Goal: Information Seeking & Learning: Learn about a topic

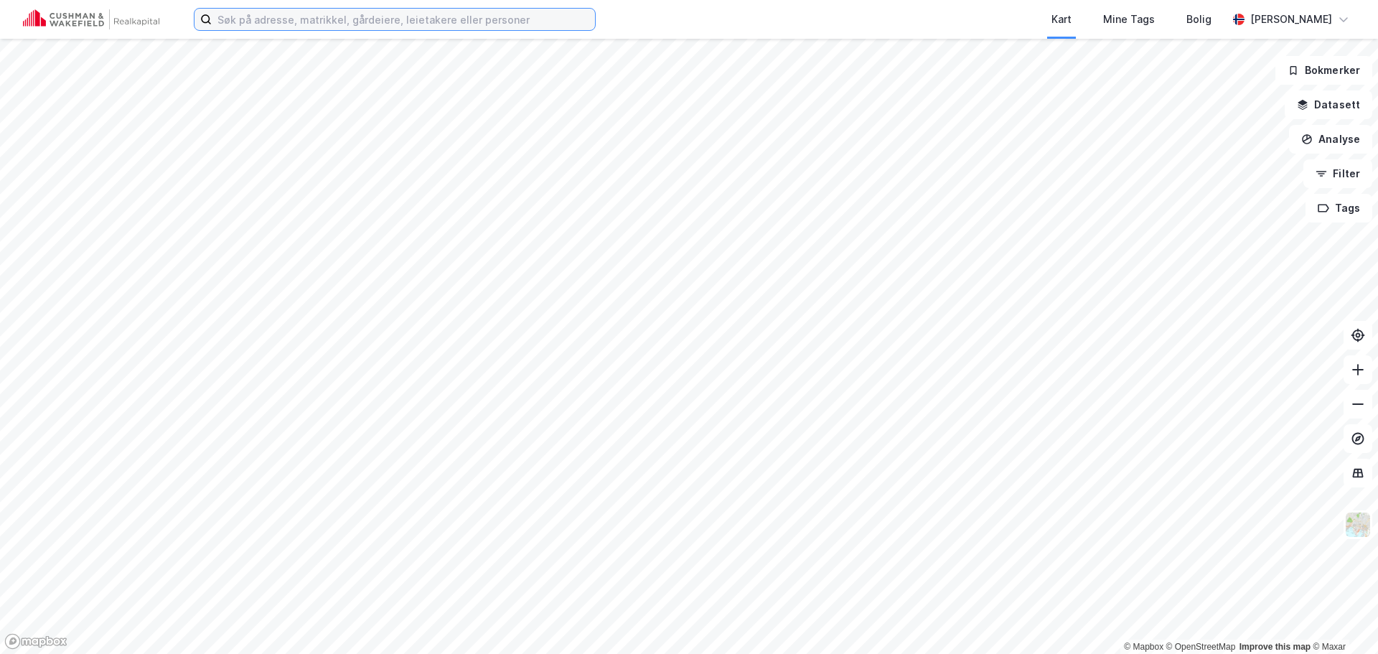
click at [405, 17] on input at bounding box center [403, 20] width 383 height 22
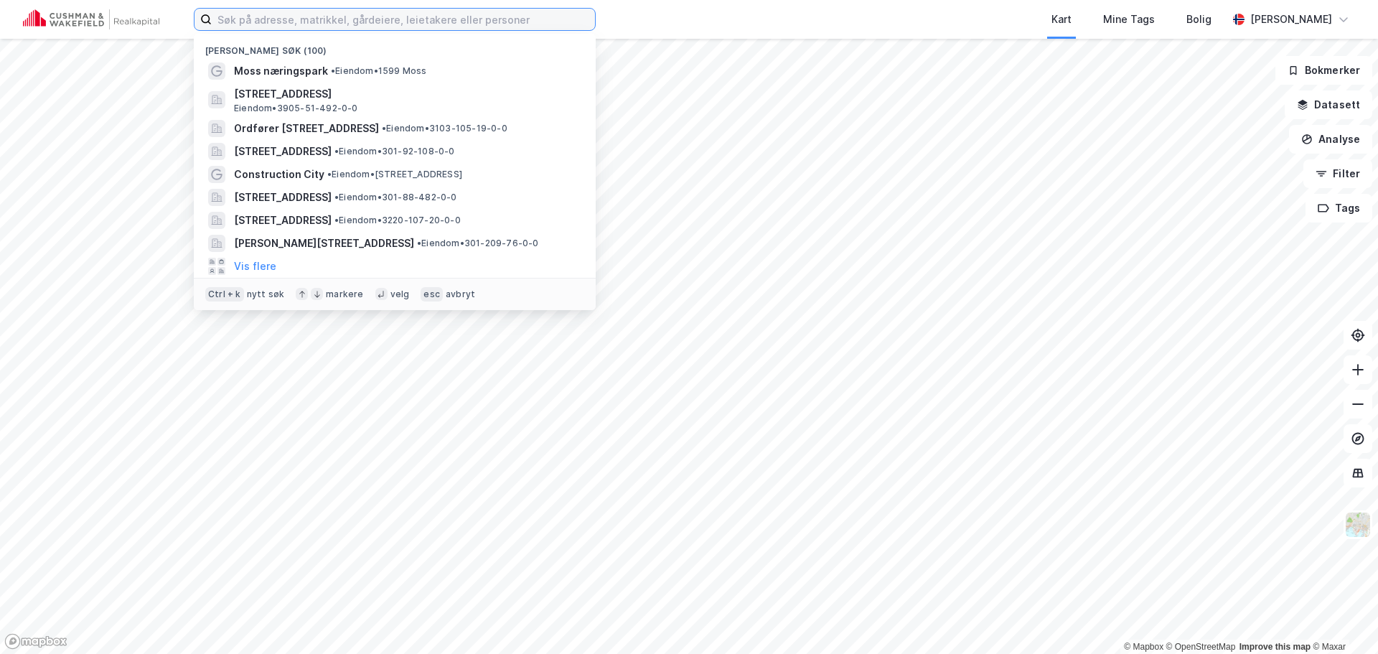
paste input "[STREET_ADDRESS]"
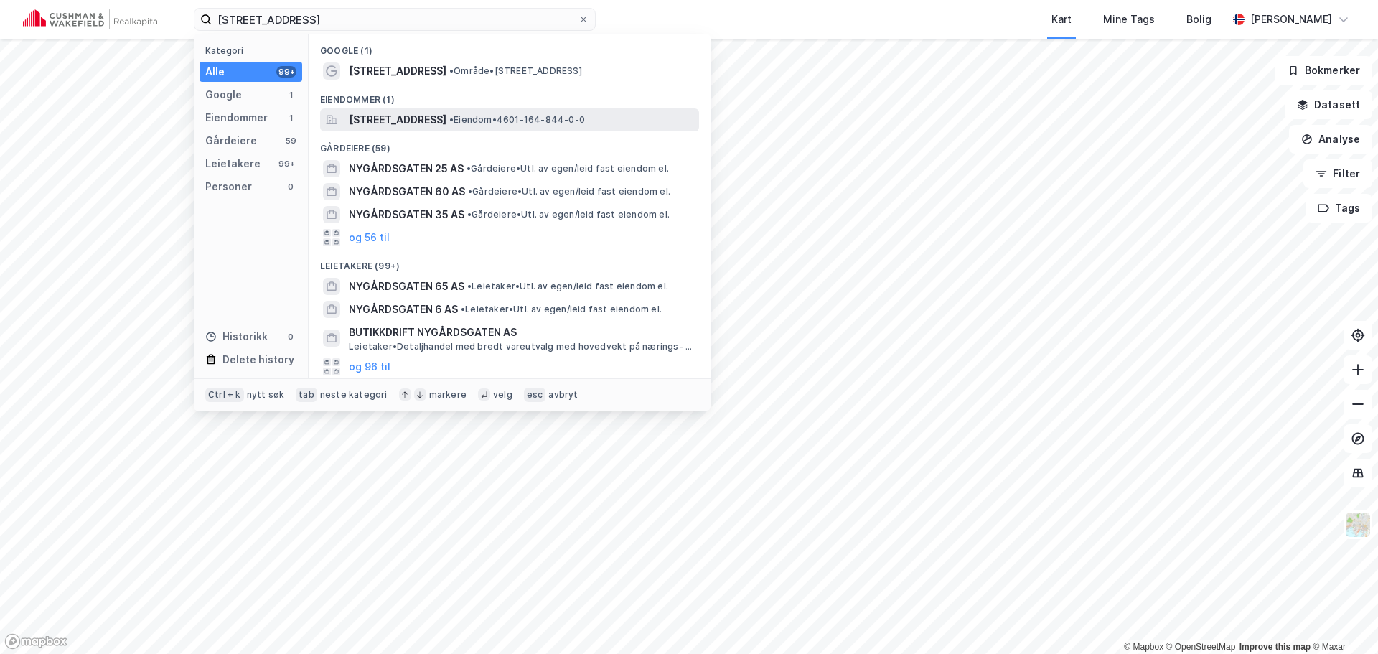
click at [446, 113] on span "[STREET_ADDRESS]" at bounding box center [398, 119] width 98 height 17
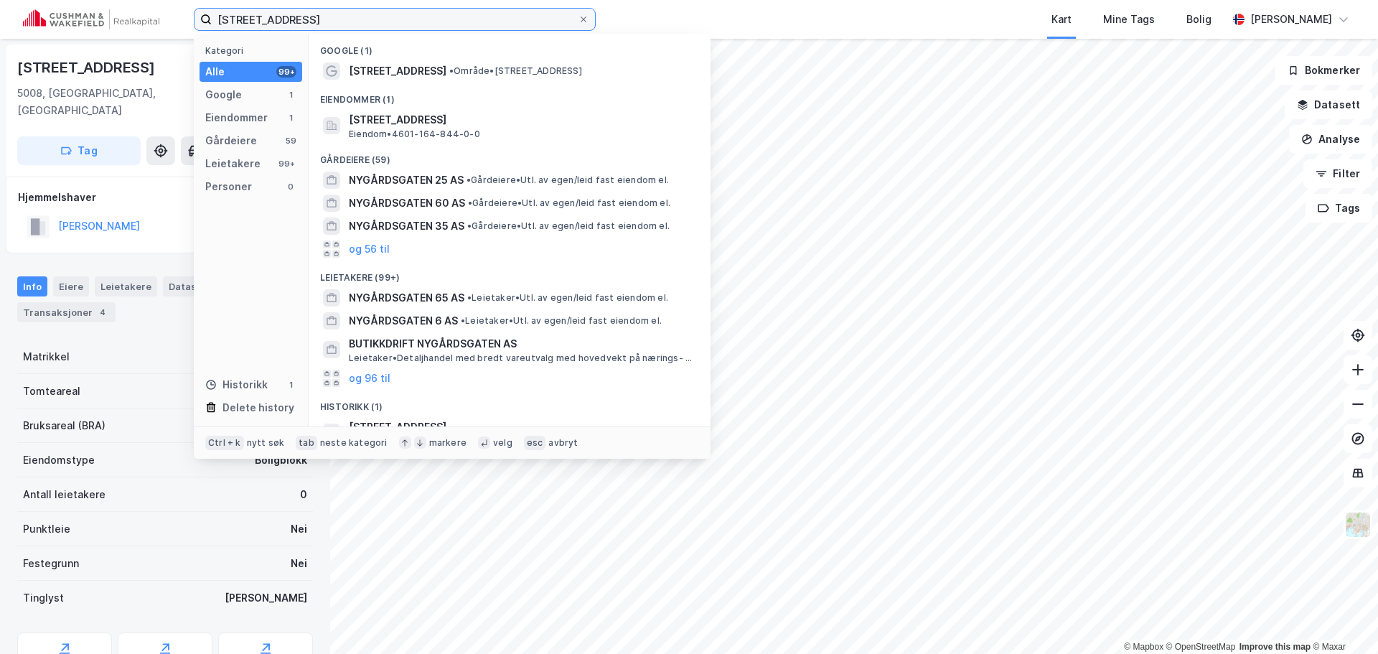
click at [245, 21] on input "[STREET_ADDRESS]" at bounding box center [395, 20] width 366 height 22
paste input "Fosswinckels gate"
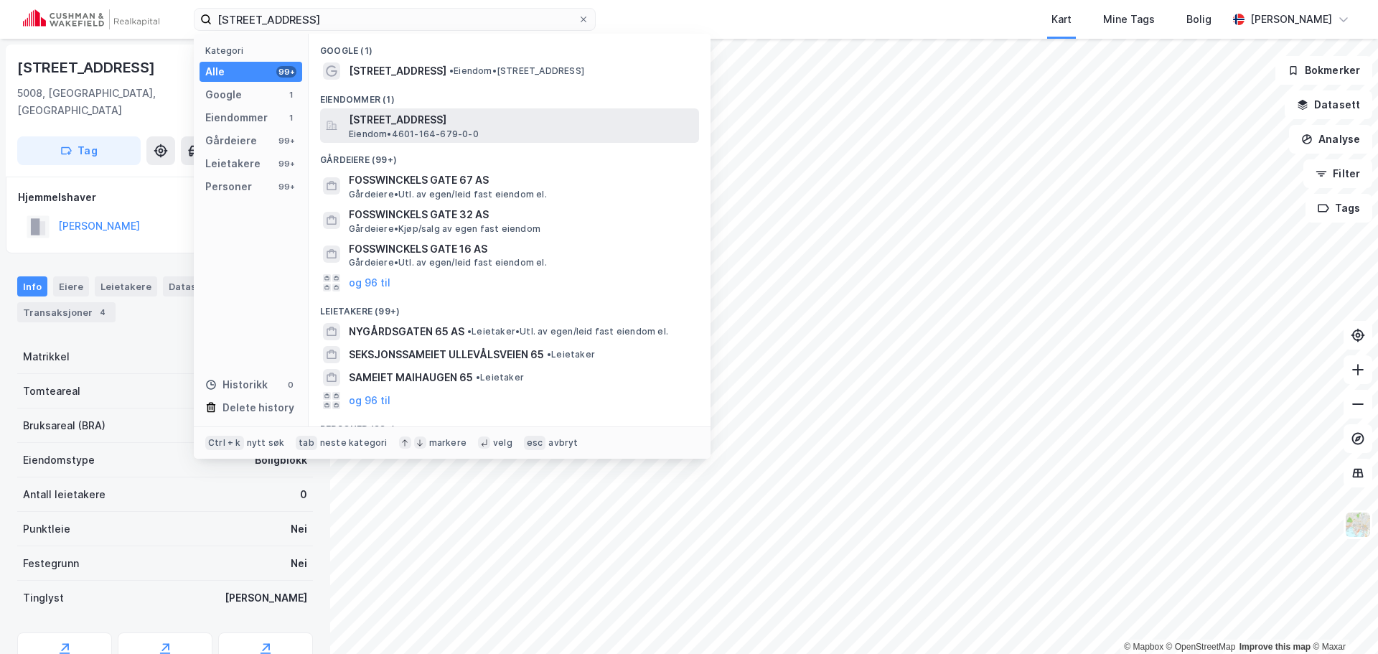
click at [450, 123] on span "[STREET_ADDRESS]" at bounding box center [521, 119] width 344 height 17
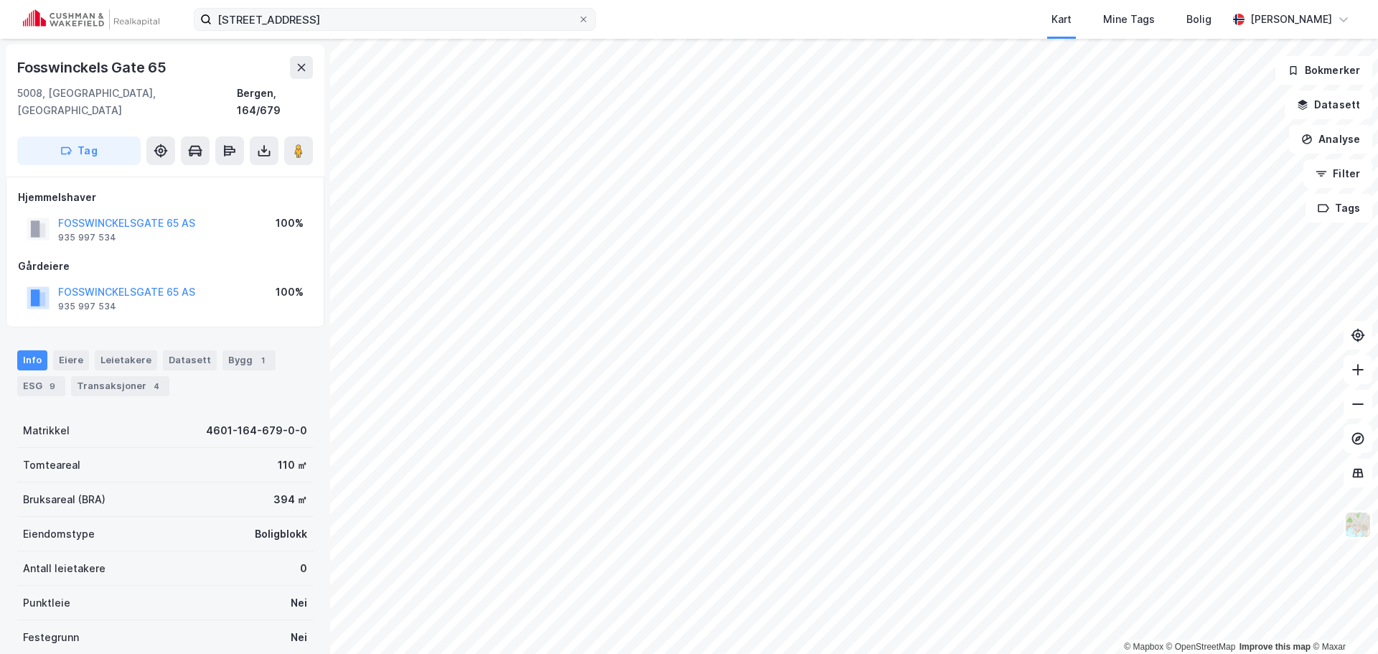
click at [378, 29] on div "[STREET_ADDRESS] Kart Mine Tags Bolig [PERSON_NAME]" at bounding box center [689, 19] width 1378 height 39
click at [377, 25] on input "[STREET_ADDRESS]" at bounding box center [395, 20] width 366 height 22
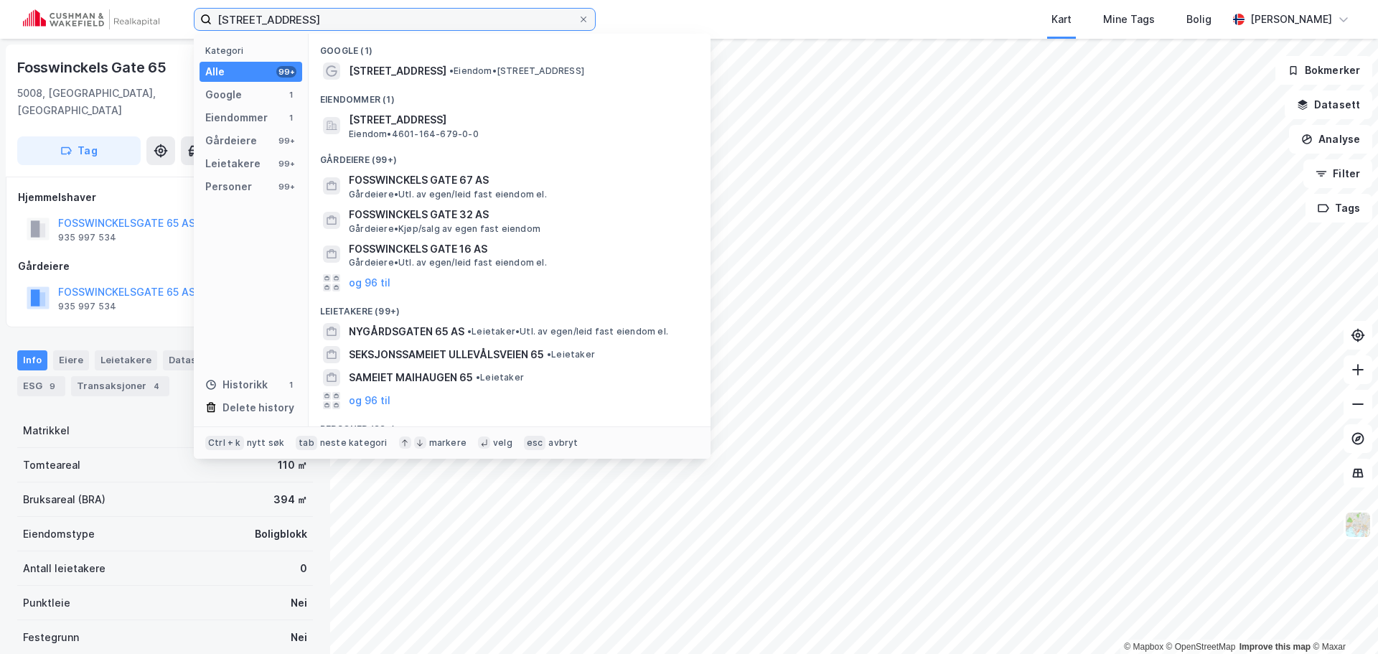
click at [377, 25] on input "[STREET_ADDRESS]" at bounding box center [395, 20] width 366 height 22
click at [377, 24] on input "[STREET_ADDRESS]" at bounding box center [395, 20] width 366 height 22
paste input "[STREET_ADDRESS]"
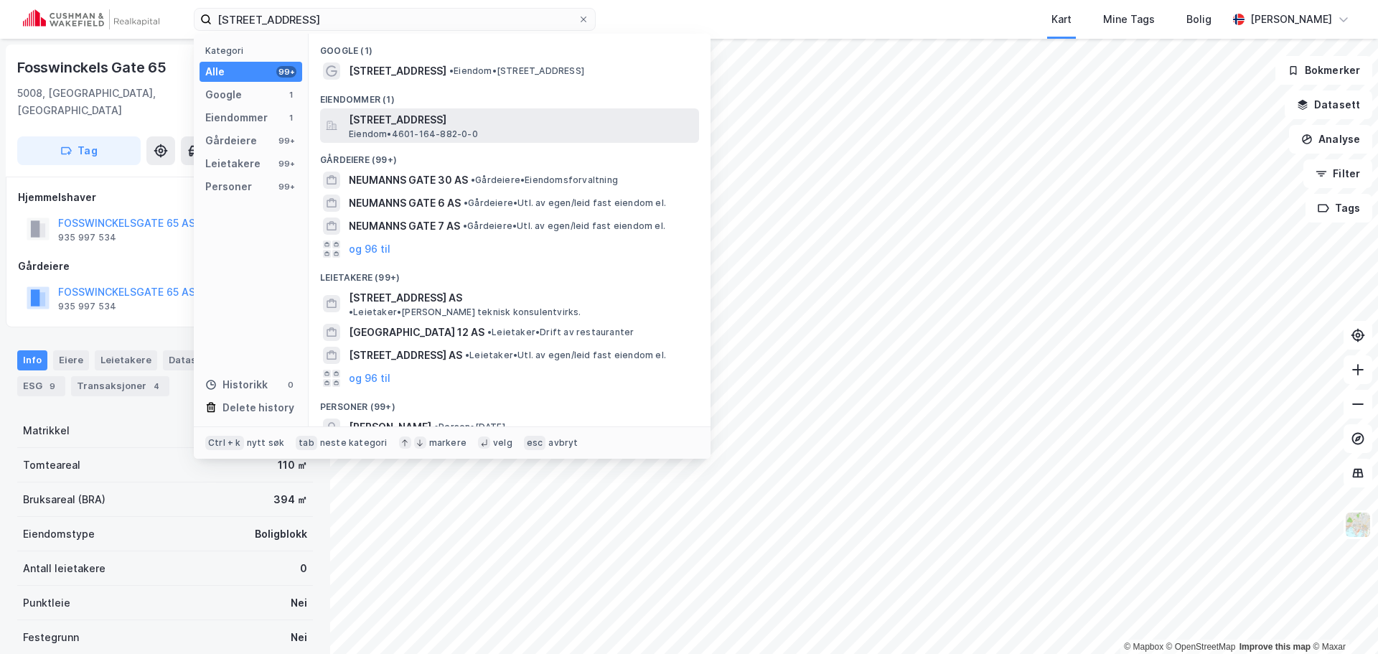
click at [515, 117] on span "[STREET_ADDRESS]" at bounding box center [521, 119] width 344 height 17
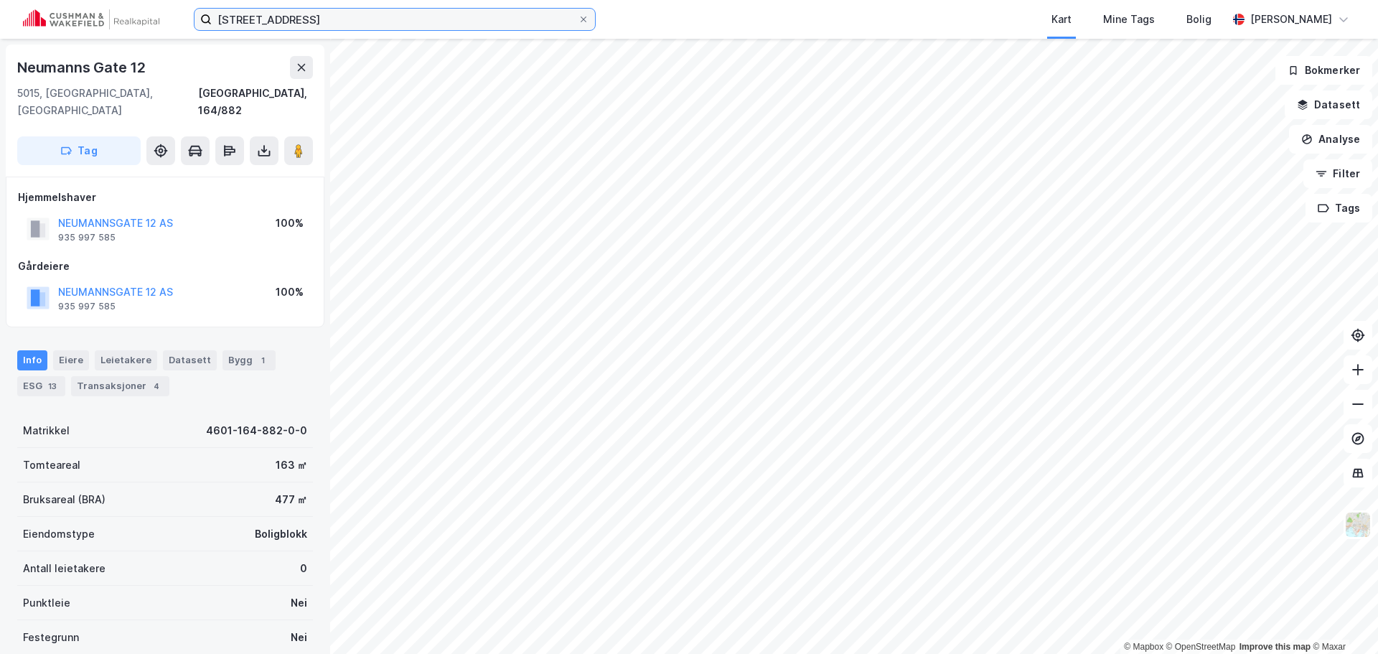
click at [339, 15] on input "[STREET_ADDRESS]" at bounding box center [395, 20] width 366 height 22
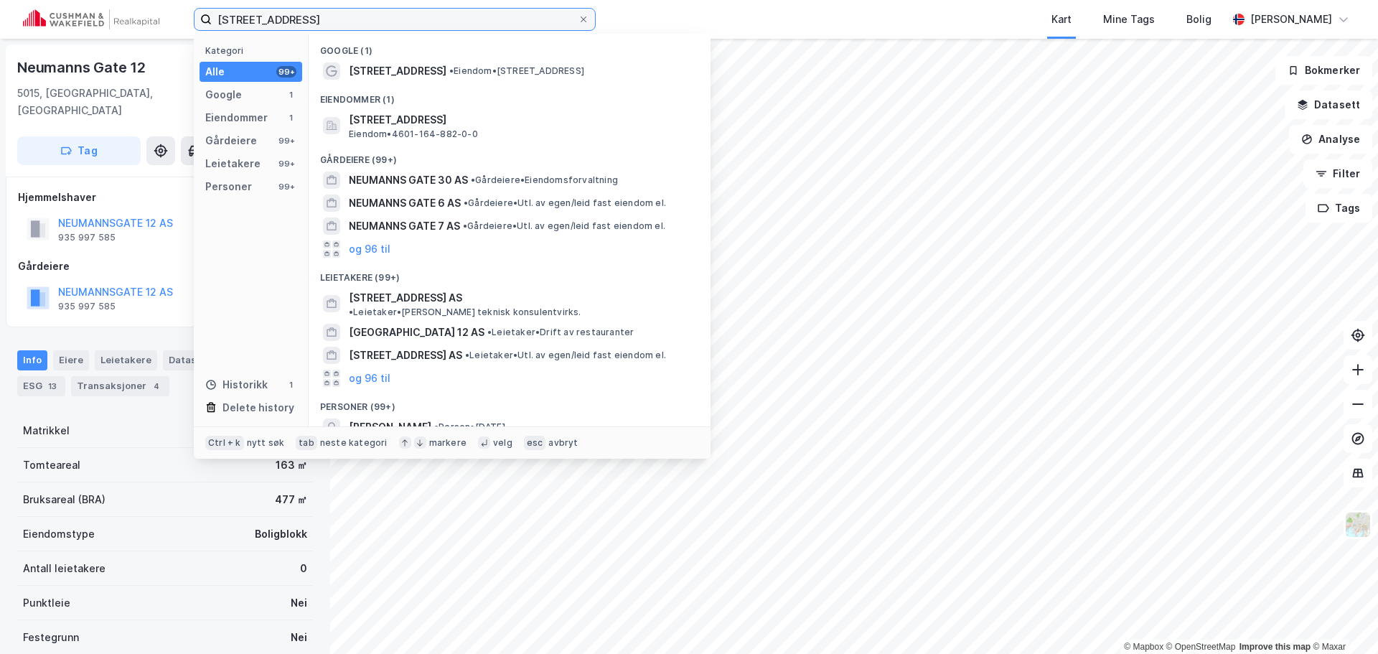
click at [339, 15] on input "[STREET_ADDRESS]" at bounding box center [395, 20] width 366 height 22
click at [385, 23] on input "[STREET_ADDRESS]" at bounding box center [395, 20] width 366 height 22
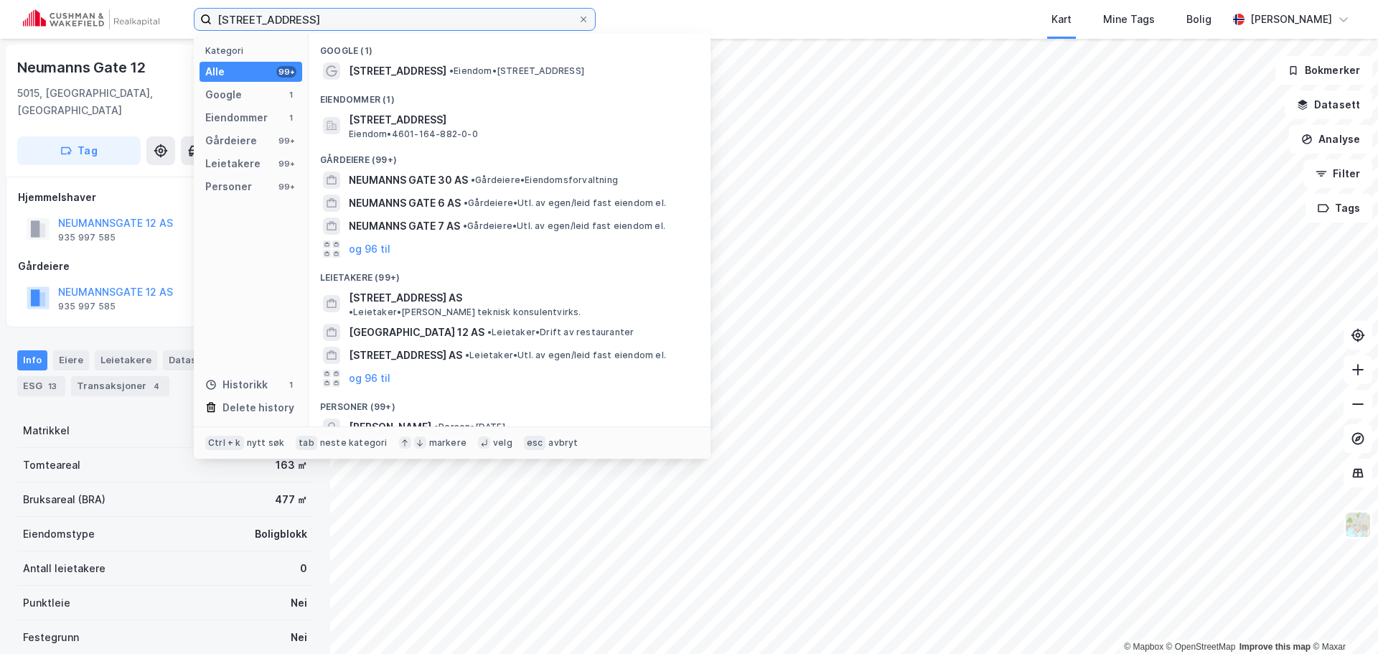
paste input "f"
click at [385, 23] on input "[STREET_ADDRESS]" at bounding box center [395, 20] width 366 height 22
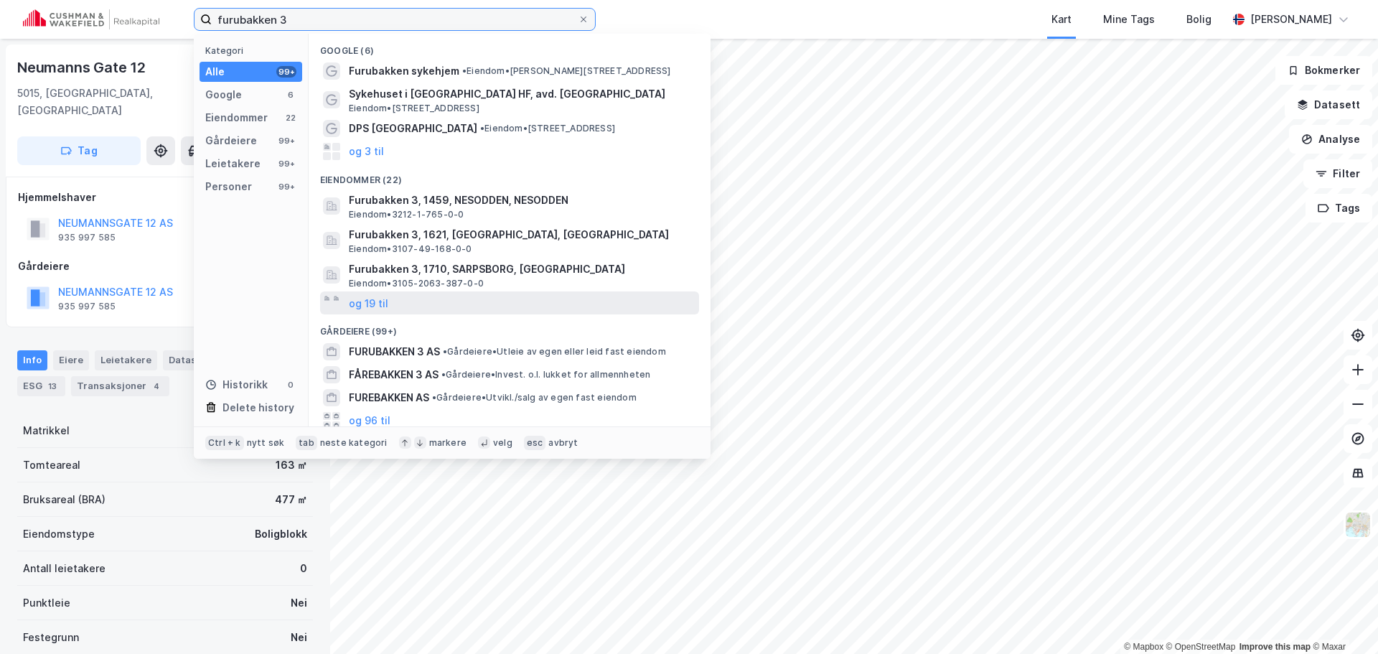
type input "furubakken 3"
click at [428, 301] on div "og 19 til" at bounding box center [509, 302] width 379 height 23
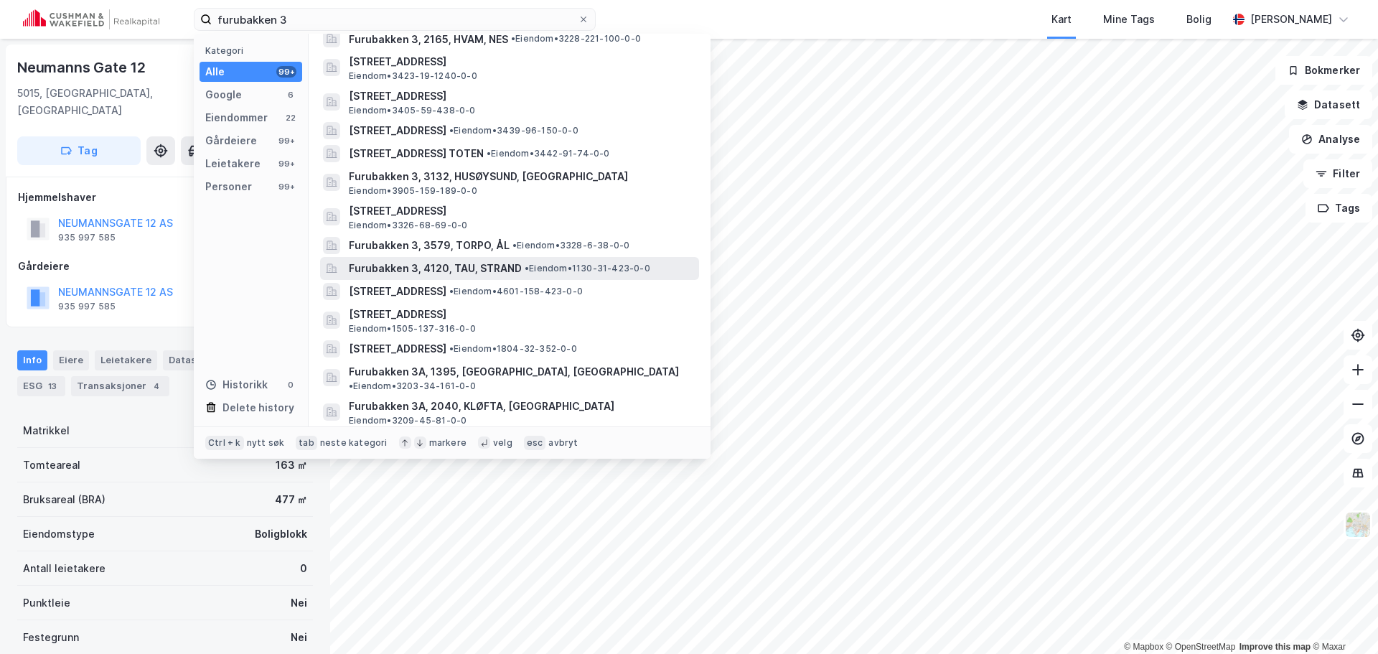
scroll to position [287, 0]
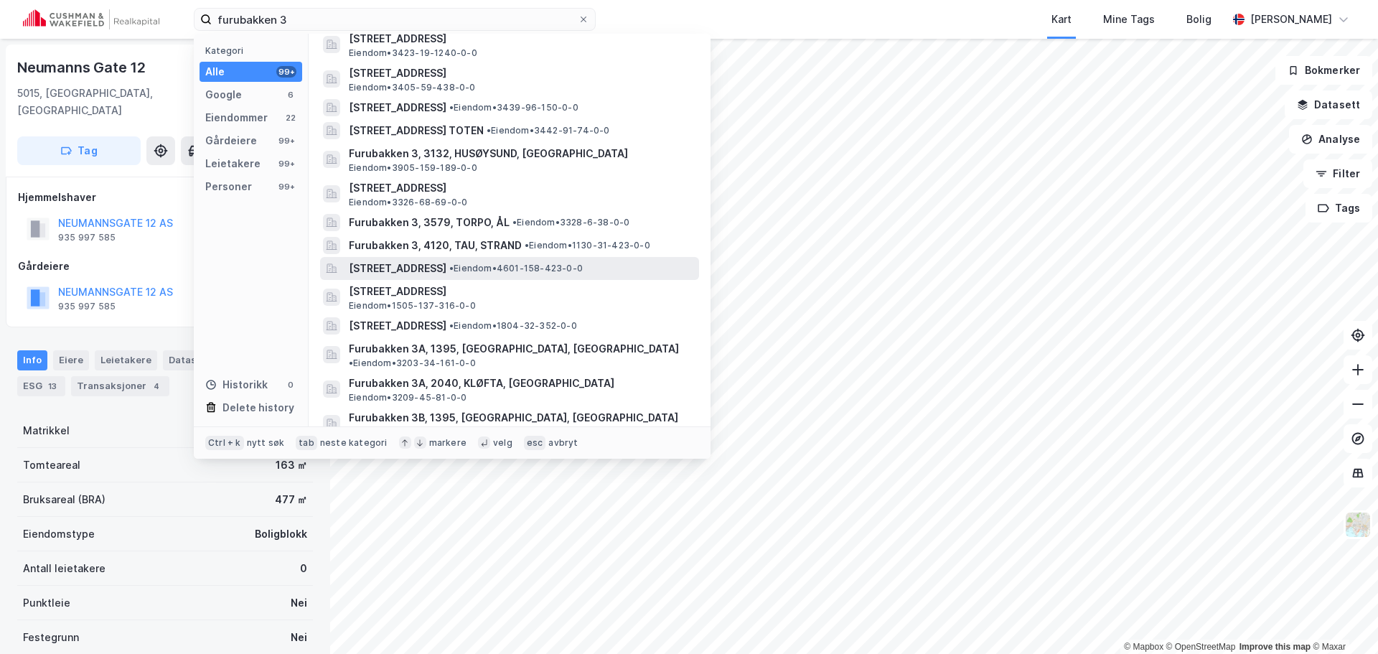
click at [583, 271] on span "• Eiendom • 4601-158-423-0-0" at bounding box center [515, 268] width 133 height 11
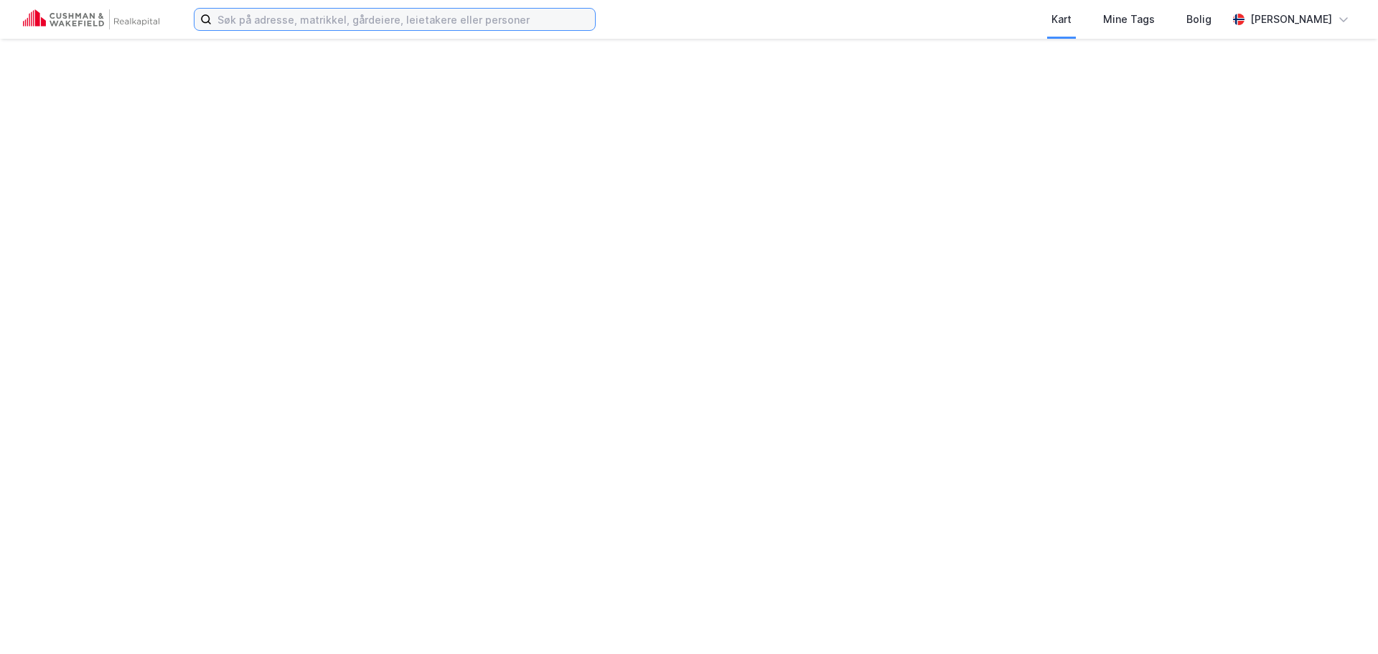
click at [371, 27] on input at bounding box center [403, 20] width 383 height 22
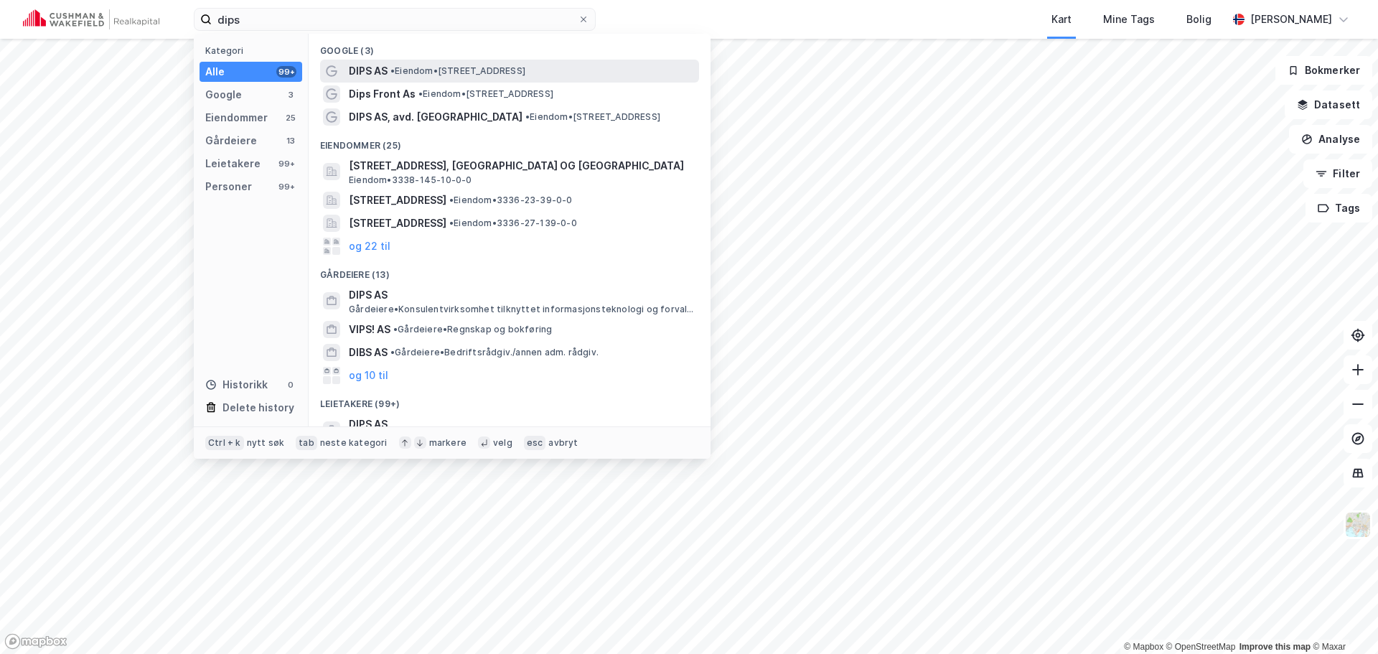
click at [516, 72] on span "• Eiendom • Trelastgata 3, 0191 Oslo" at bounding box center [457, 70] width 135 height 11
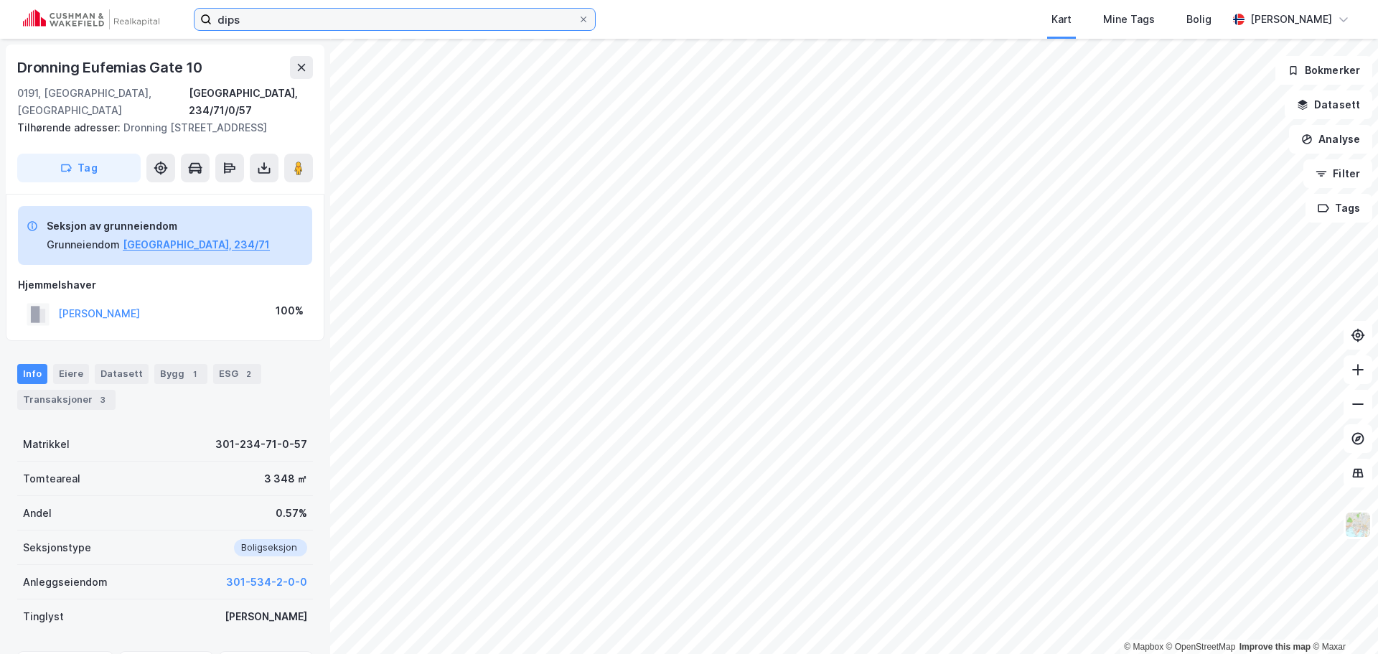
click at [427, 20] on input "dips" at bounding box center [395, 20] width 366 height 22
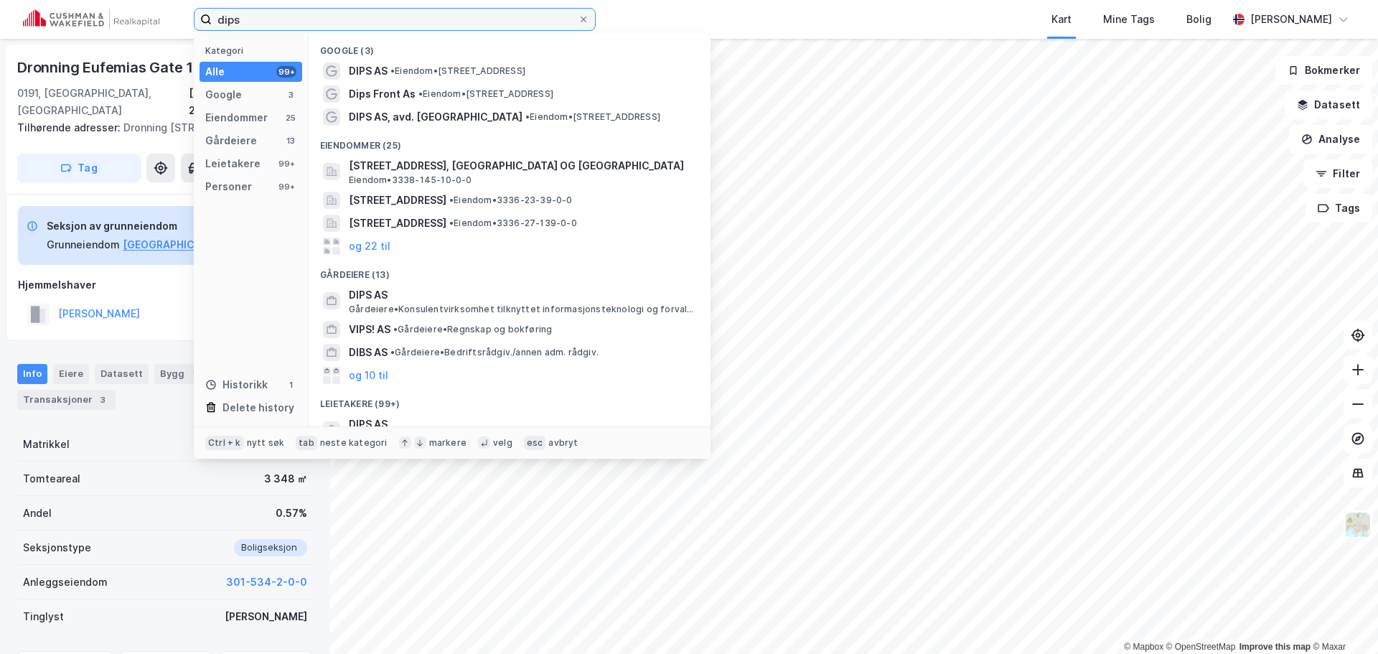
click at [427, 20] on input "dips" at bounding box center [395, 20] width 366 height 22
paste input "Deepinsight"
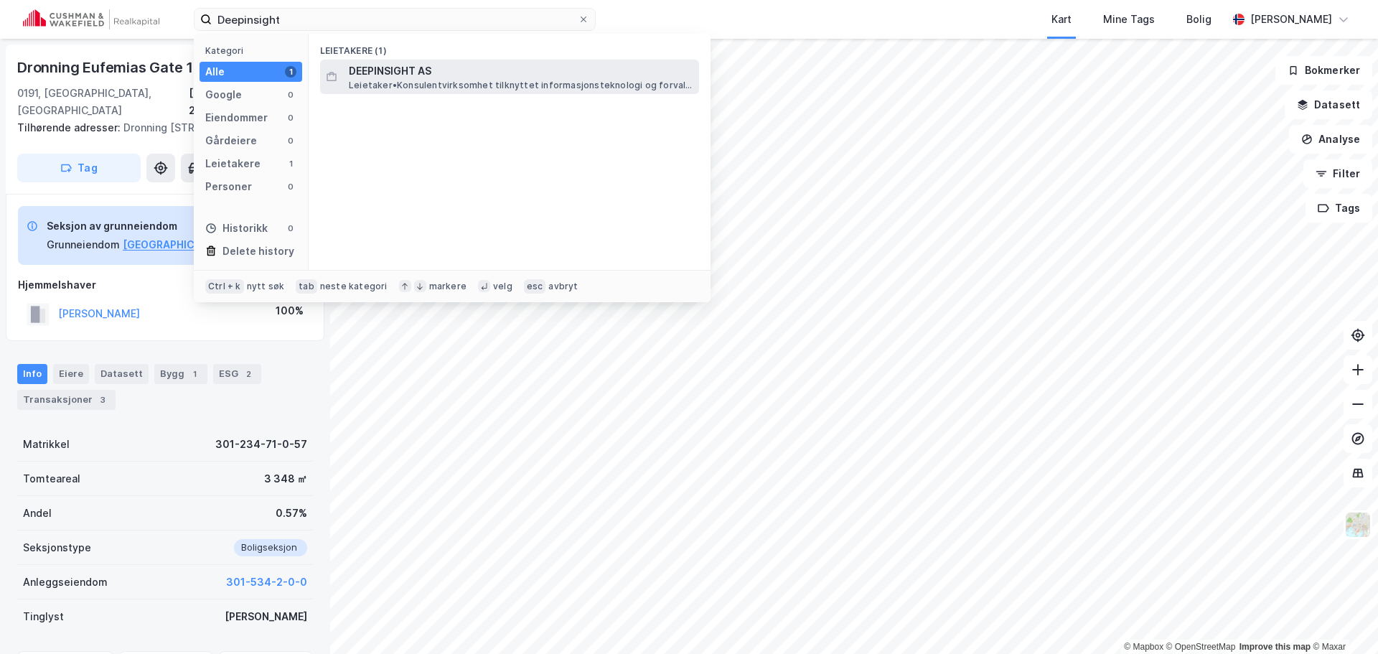
click at [438, 80] on span "Leietaker • Konsulentvirksomhet tilknyttet informasjonsteknologi og forvaltning…" at bounding box center [522, 85] width 347 height 11
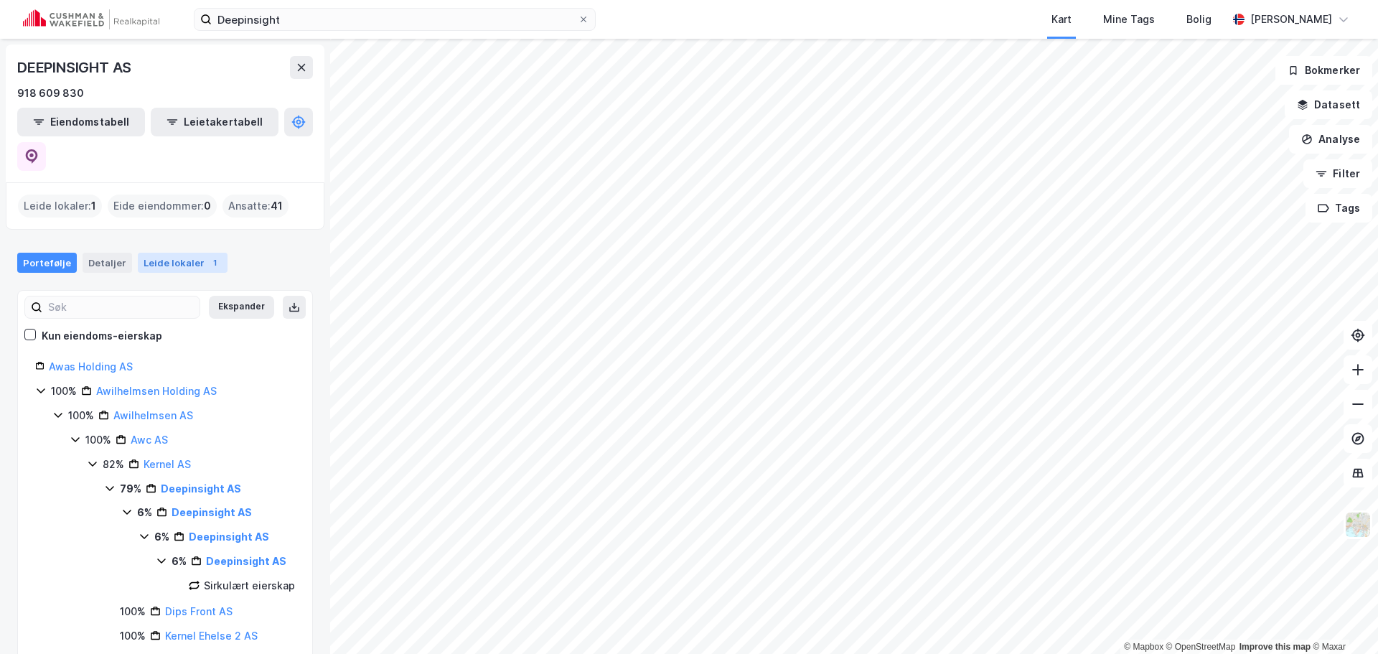
click at [192, 253] on div "Leide lokaler 1" at bounding box center [183, 263] width 90 height 20
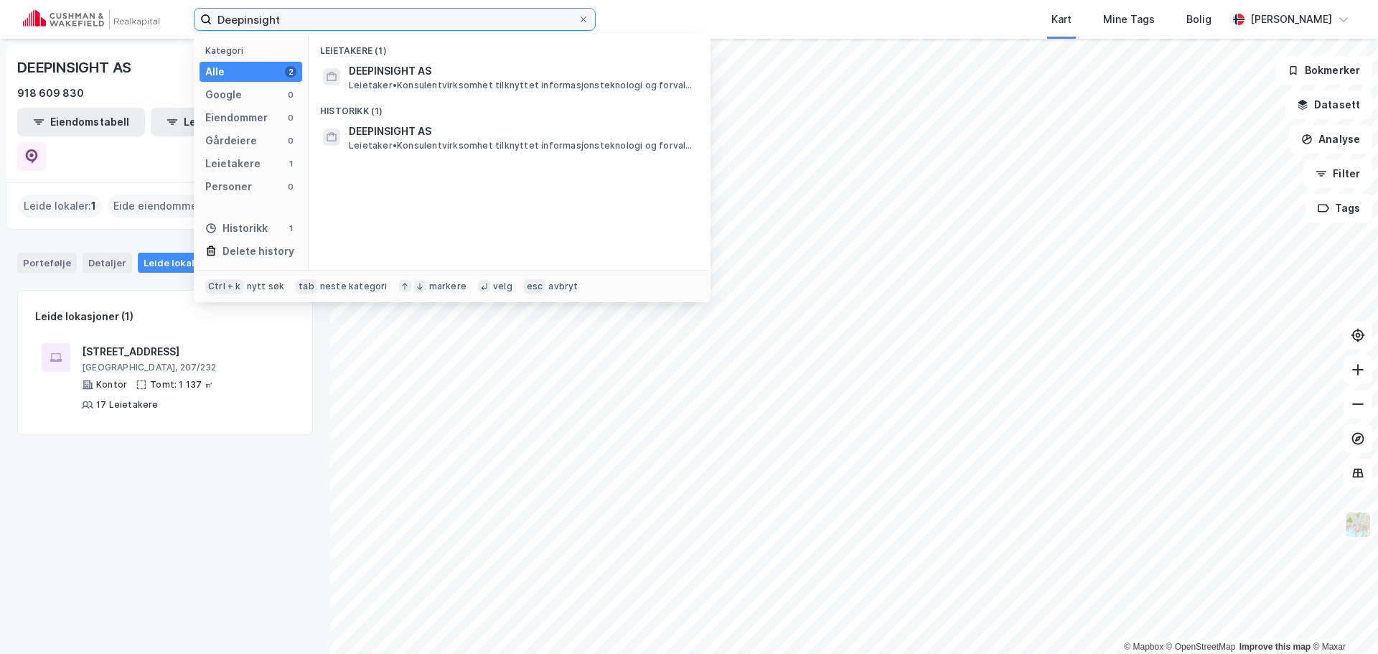
click at [491, 11] on input "Deepinsight" at bounding box center [395, 20] width 366 height 22
paste input "Aidn"
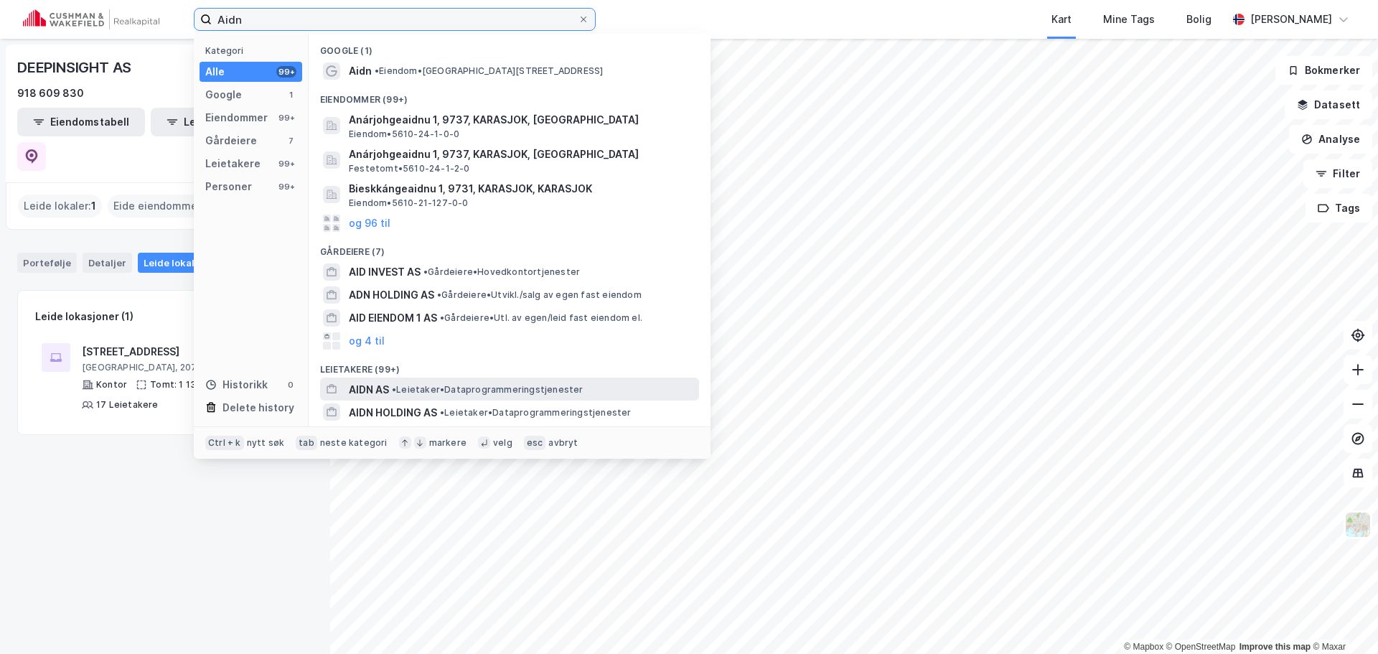
type input "Aidn"
click at [542, 385] on span "• Leietaker • Dataprogrammeringstjenester" at bounding box center [488, 389] width 192 height 11
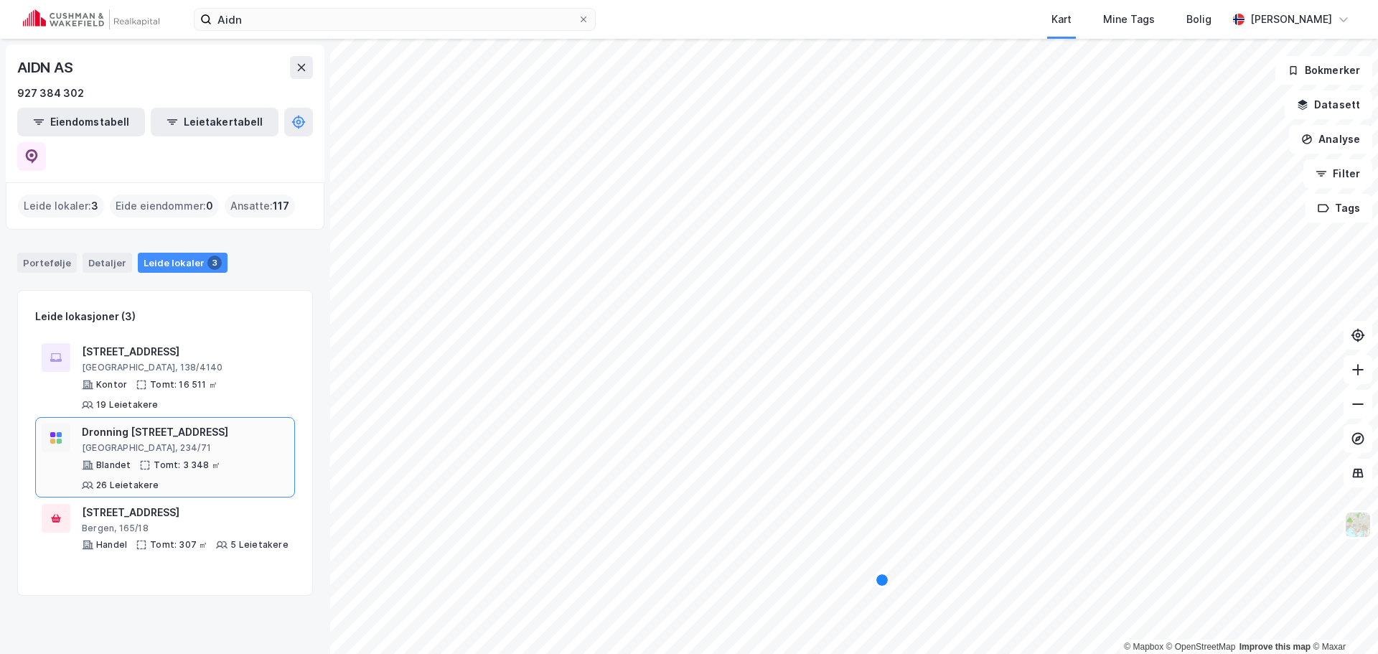
click at [222, 423] on div "Dronning Eufemias gate 10" at bounding box center [185, 431] width 207 height 17
